Goal: Information Seeking & Learning: Find specific page/section

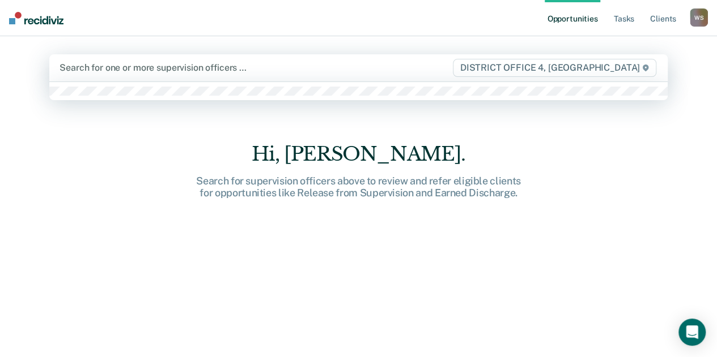
click at [301, 73] on div at bounding box center [254, 67] width 391 height 13
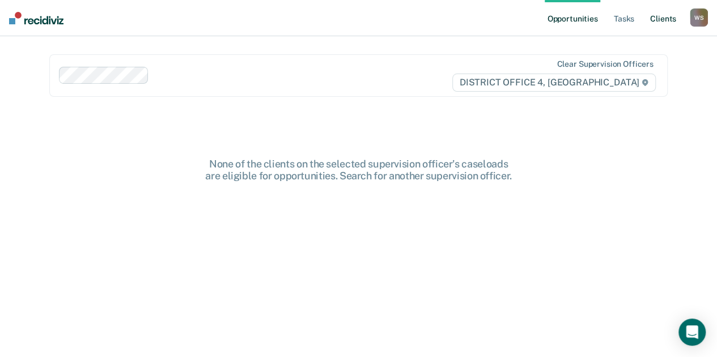
click at [662, 22] on link "Client s" at bounding box center [663, 18] width 31 height 36
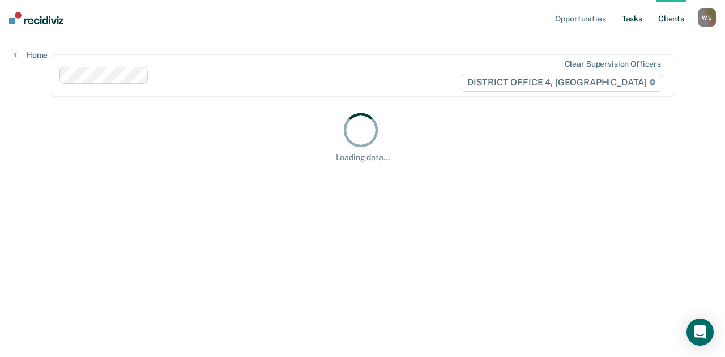
click at [636, 18] on link "Tasks" at bounding box center [632, 18] width 25 height 36
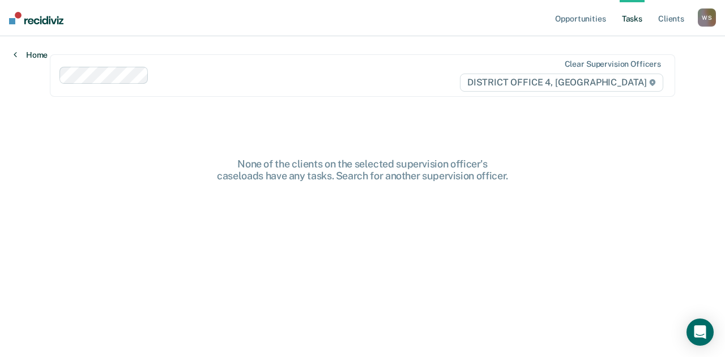
click at [33, 58] on link "Home" at bounding box center [31, 55] width 34 height 10
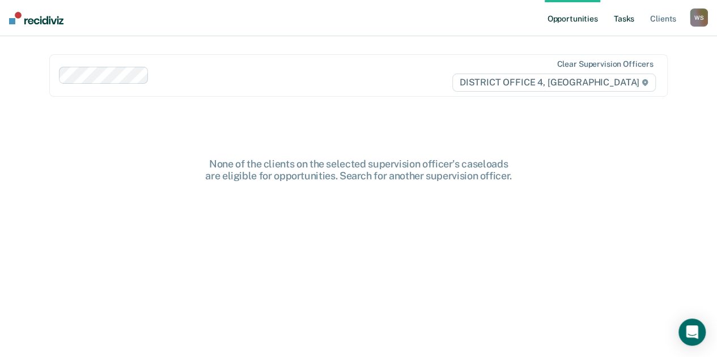
click at [621, 7] on link "Tasks" at bounding box center [623, 18] width 25 height 36
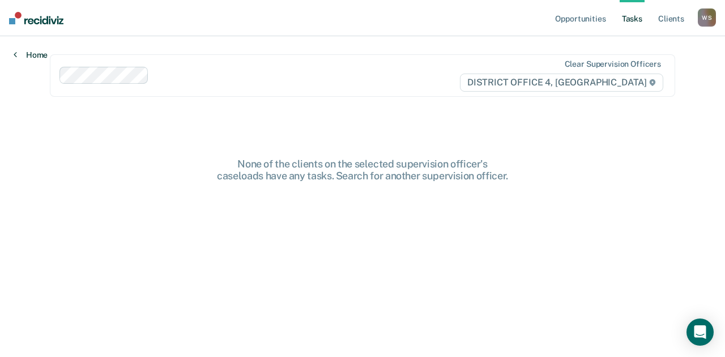
click at [39, 53] on link "Home" at bounding box center [31, 55] width 34 height 10
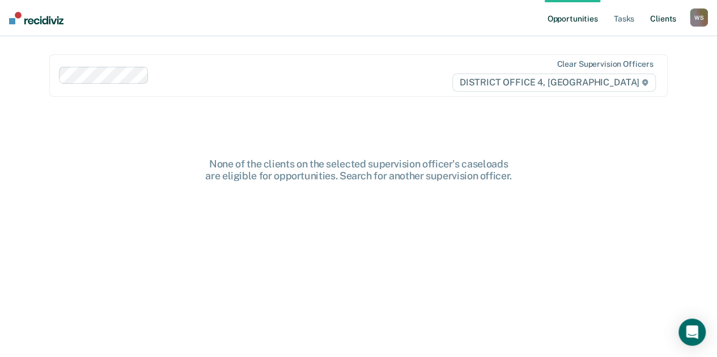
click at [669, 13] on link "Client s" at bounding box center [663, 18] width 31 height 36
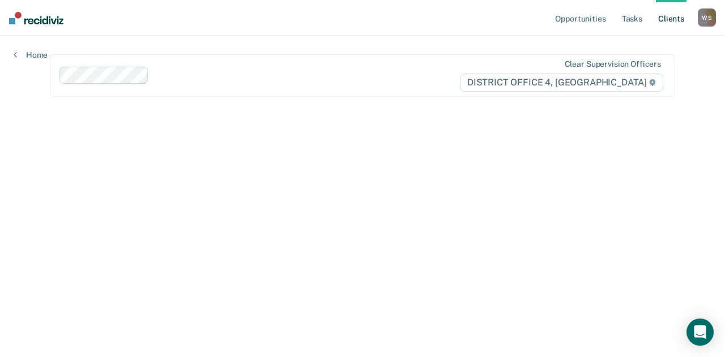
click at [645, 63] on div "Clear supervision officers" at bounding box center [613, 64] width 96 height 10
click at [693, 0] on html "Looks like you’re using Internet Explorer 11. For faster loading and a better e…" at bounding box center [362, 178] width 725 height 357
click at [697, 20] on ul "Opportunities Tasks Client s" at bounding box center [625, 18] width 145 height 36
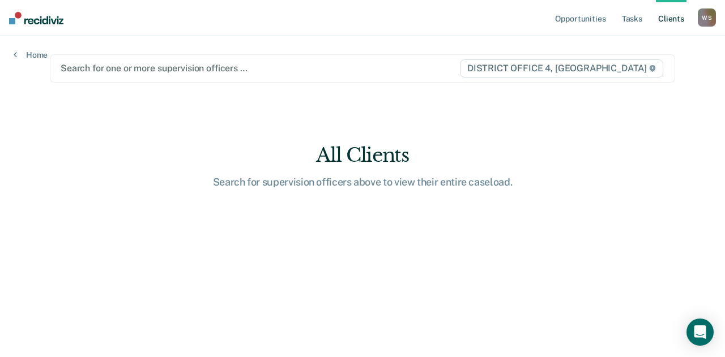
click at [709, 19] on div "W S" at bounding box center [707, 17] width 18 height 18
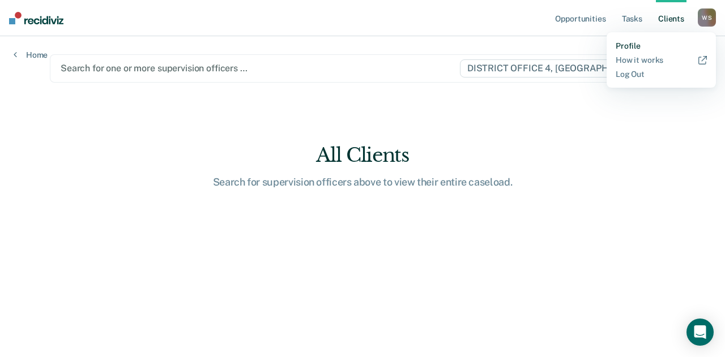
click at [638, 46] on link "Profile" at bounding box center [661, 46] width 91 height 10
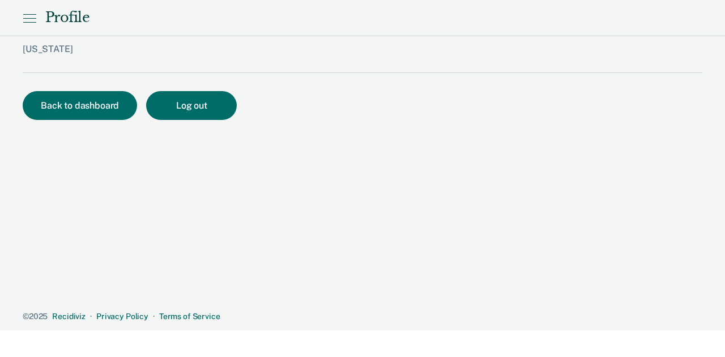
click at [27, 13] on icon at bounding box center [30, 18] width 14 height 14
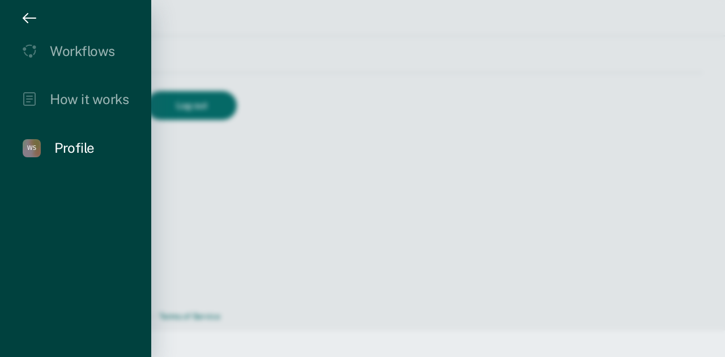
click at [50, 147] on link "[PERSON_NAME] Profile" at bounding box center [76, 148] width 106 height 18
click at [26, 19] on icon "drawer" at bounding box center [25, 18] width 5 height 9
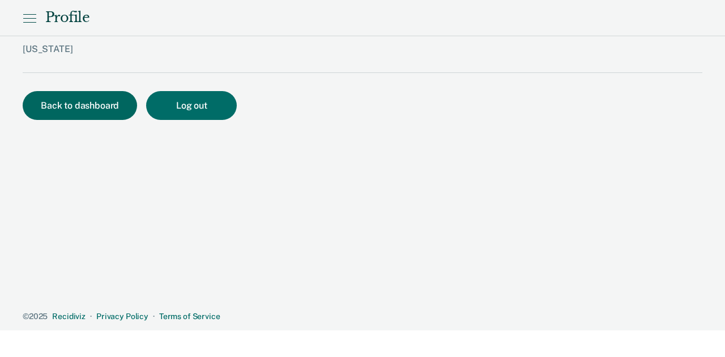
click at [70, 103] on button "Back to dashboard" at bounding box center [80, 105] width 114 height 29
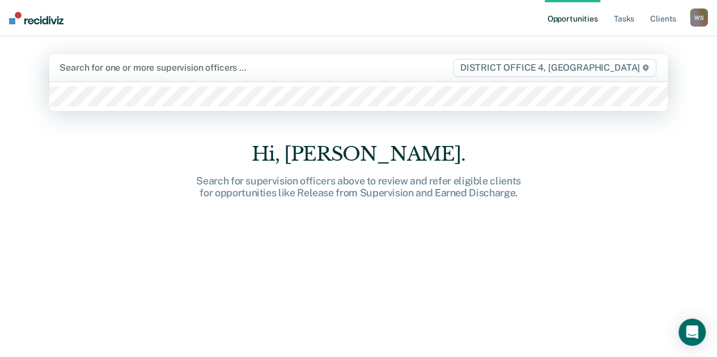
click at [264, 67] on div at bounding box center [254, 67] width 391 height 13
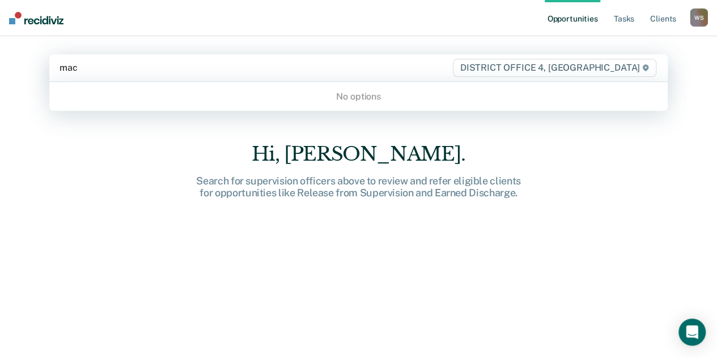
type input "[PERSON_NAME]"
click at [224, 103] on div "No options" at bounding box center [358, 97] width 618 height 20
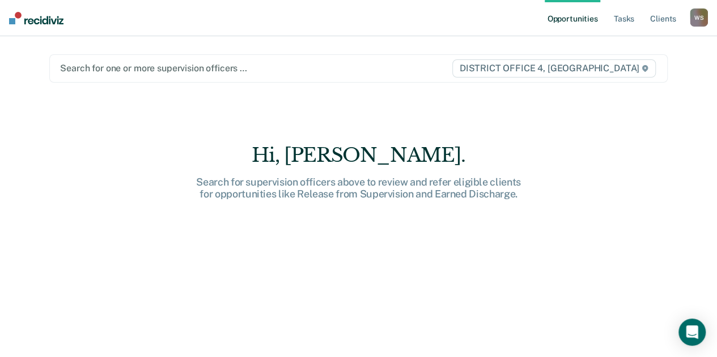
click at [238, 69] on div at bounding box center [255, 68] width 390 height 13
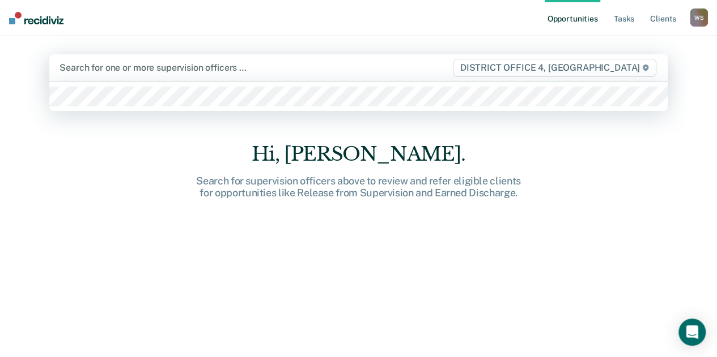
click at [238, 69] on div at bounding box center [254, 67] width 391 height 13
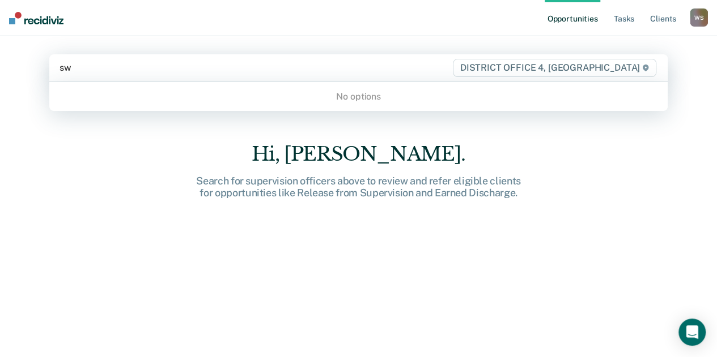
type input "s"
